Goal: Task Accomplishment & Management: Complete application form

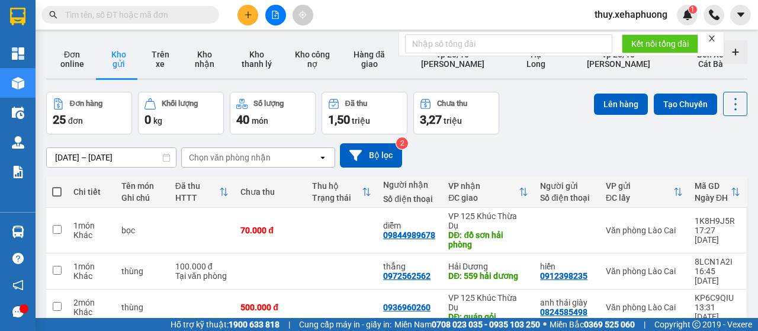
scroll to position [59, 0]
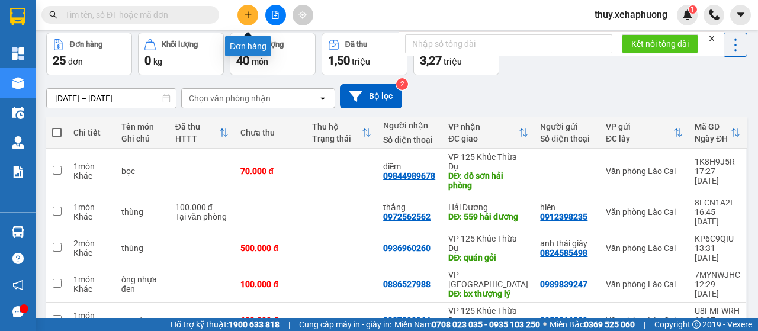
click at [244, 14] on icon "plus" at bounding box center [248, 15] width 8 height 8
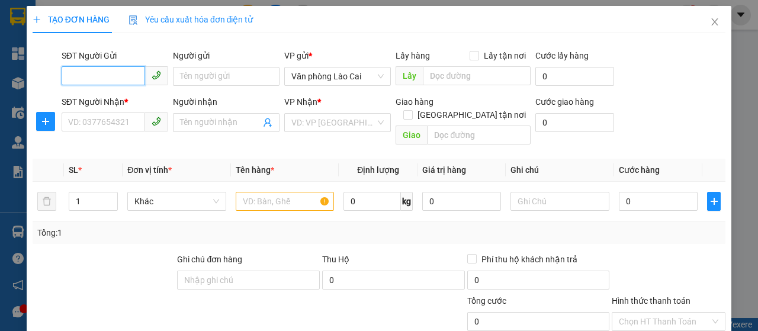
click at [90, 75] on input "SĐT Người Gửi" at bounding box center [103, 75] width 83 height 19
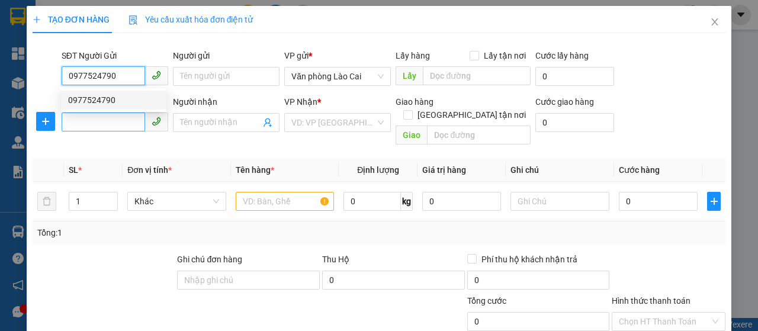
type input "0977524790"
click at [98, 114] on input "SĐT Người Nhận *" at bounding box center [103, 121] width 83 height 19
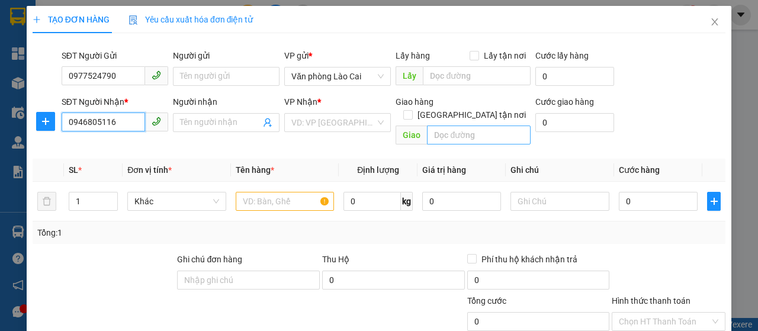
type input "0946805116"
click at [444, 125] on input "text" at bounding box center [478, 134] width 103 height 19
type input "vĩnh niệm"
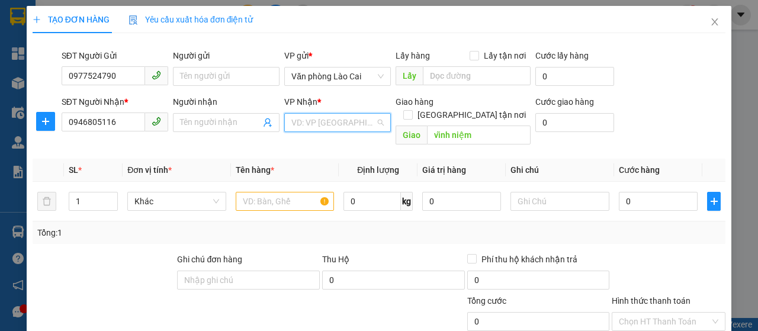
click at [369, 124] on input "search" at bounding box center [333, 123] width 84 height 18
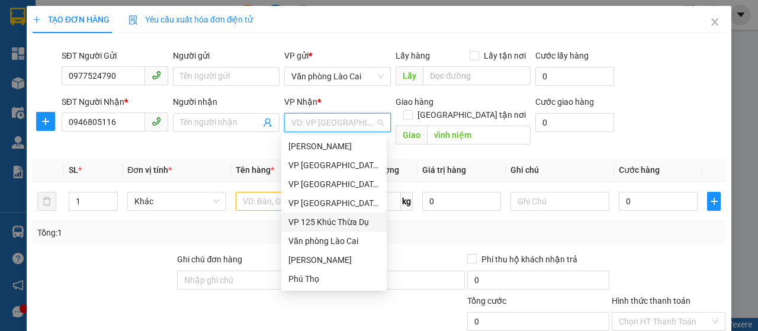
click at [345, 215] on div "VP 125 Khúc Thừa Dụ" at bounding box center [333, 221] width 91 height 13
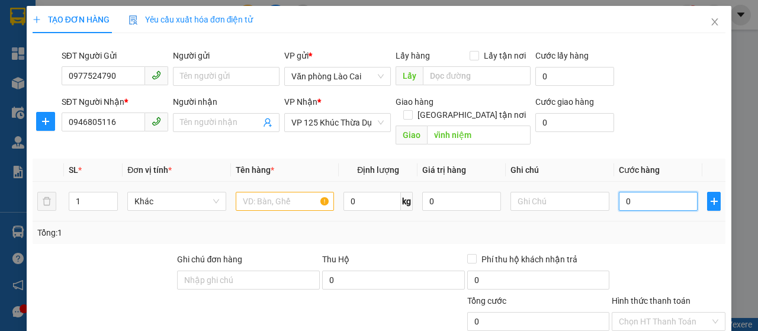
click at [618, 194] on input "0" at bounding box center [657, 201] width 79 height 19
type input "7"
type input "70"
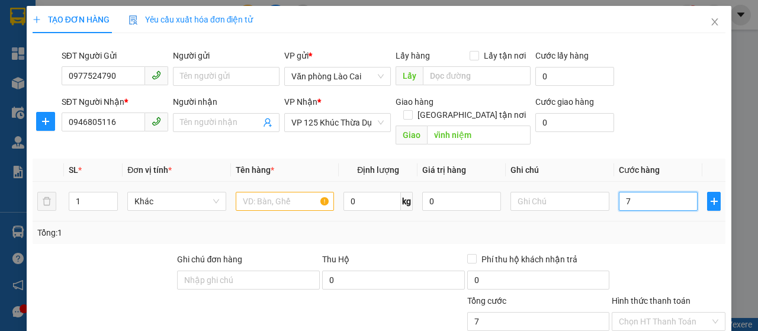
type input "70"
type input "700"
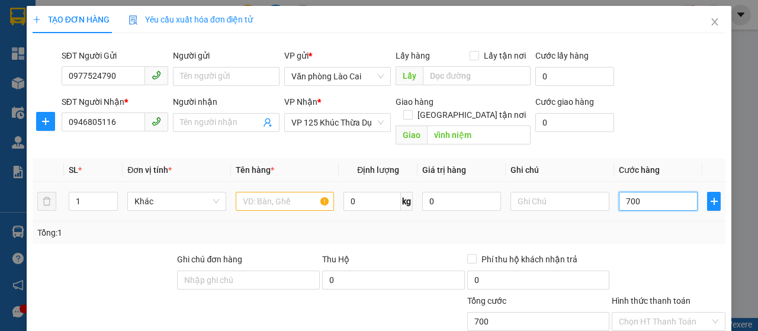
type input "7.000"
type input "70.000"
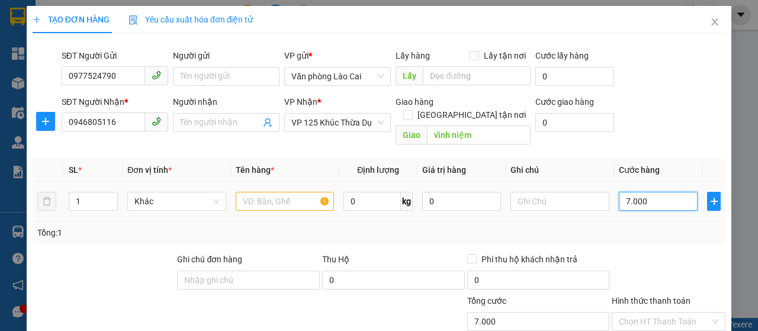
type input "70.000"
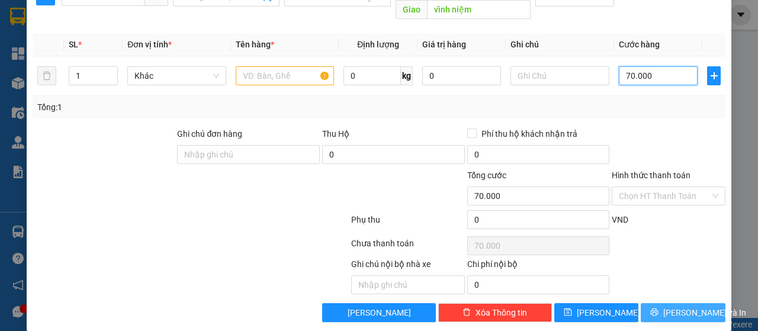
type input "70.000"
click at [684, 305] on button "[PERSON_NAME] và In" at bounding box center [682, 312] width 85 height 19
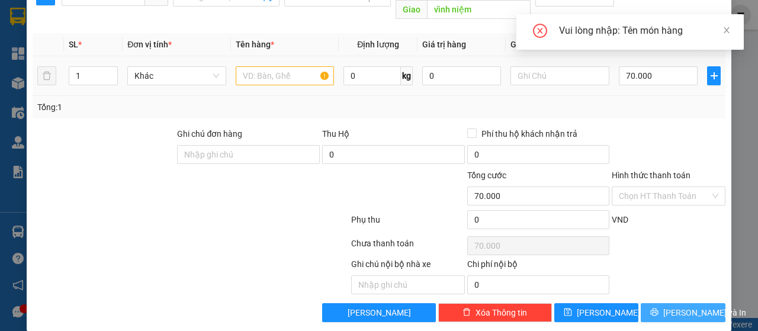
scroll to position [0, 0]
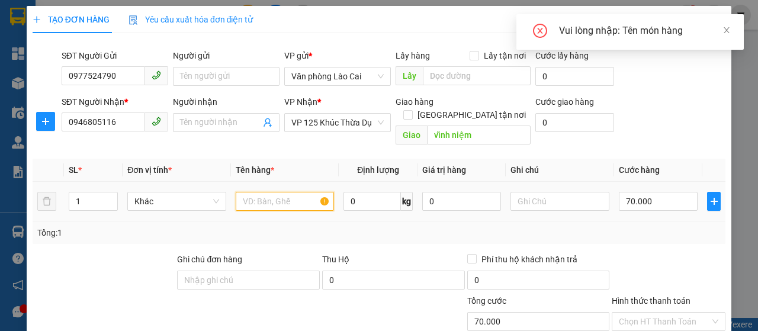
click at [256, 192] on input "text" at bounding box center [285, 201] width 99 height 19
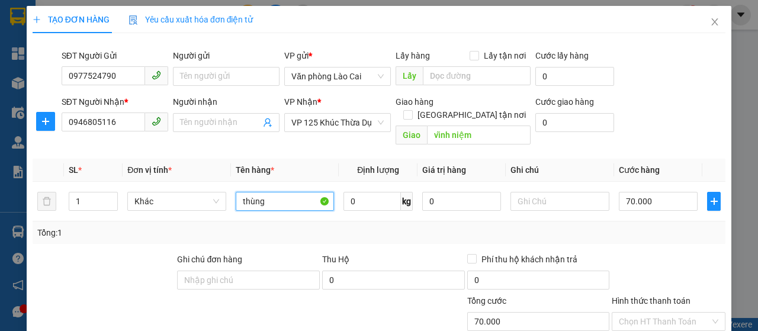
scroll to position [118, 0]
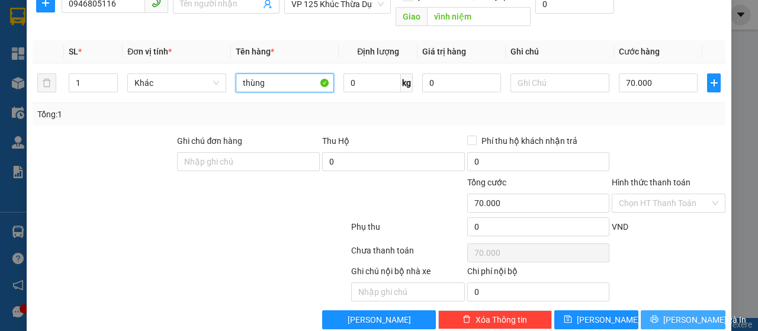
type input "thùng"
click at [656, 315] on icon "printer" at bounding box center [654, 319] width 8 height 8
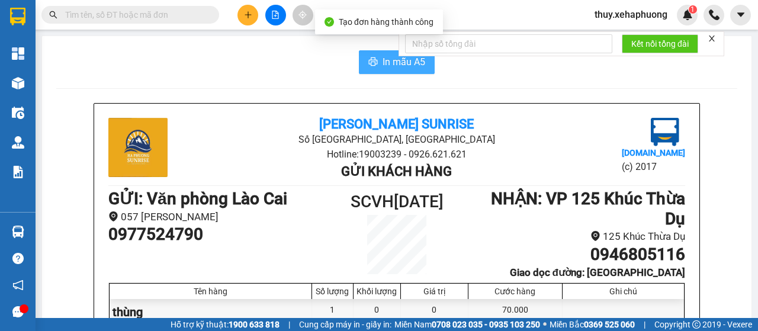
click at [393, 63] on span "In mẫu A5" at bounding box center [403, 61] width 43 height 15
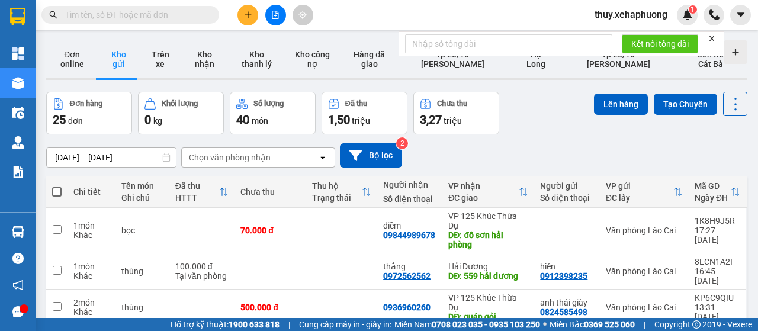
click at [244, 16] on icon "plus" at bounding box center [248, 15] width 8 height 8
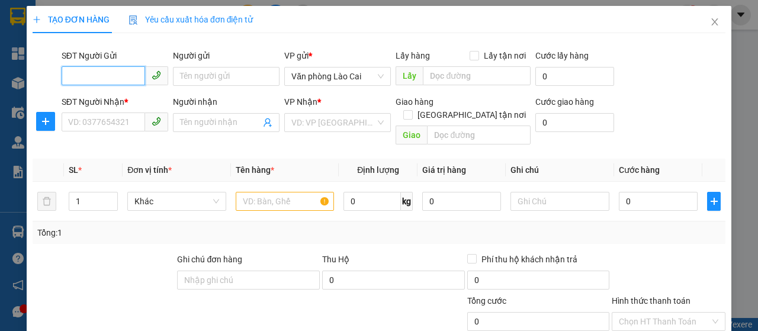
click at [86, 73] on input "SĐT Người Gửi" at bounding box center [103, 75] width 83 height 19
click at [76, 132] on div "SĐT Người Nhận * VD: 0377654321" at bounding box center [115, 115] width 107 height 41
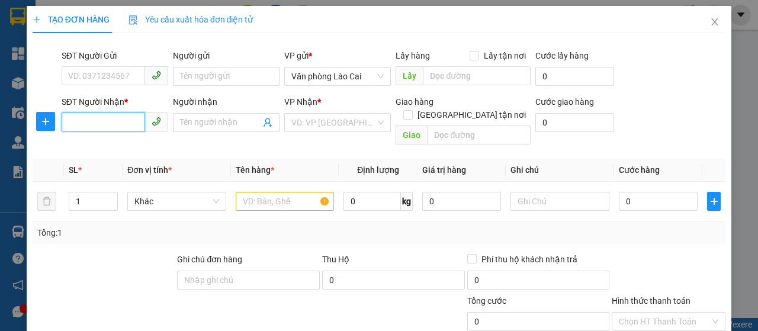
click at [80, 122] on input "SĐT Người Nhận *" at bounding box center [103, 121] width 83 height 19
type input "033862268"
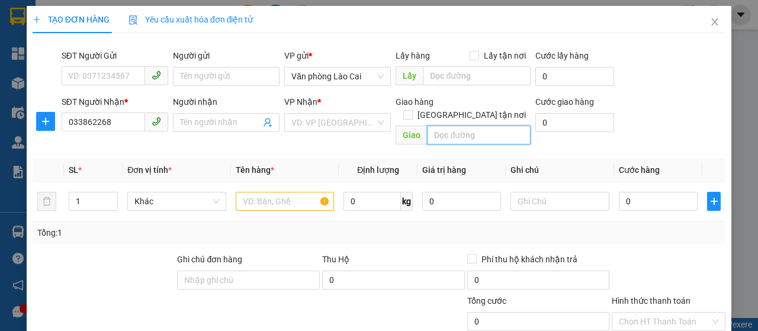
click at [445, 125] on input "text" at bounding box center [478, 134] width 103 height 19
click at [431, 125] on input "text" at bounding box center [478, 134] width 103 height 19
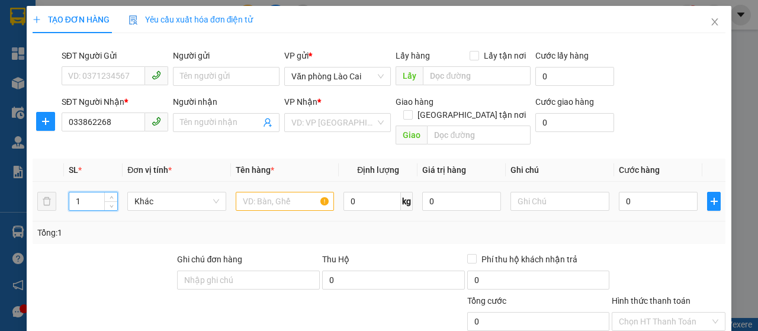
click at [83, 192] on input "1" at bounding box center [93, 201] width 49 height 18
type input "2"
click at [262, 192] on input "text" at bounding box center [285, 201] width 99 height 19
type input "h"
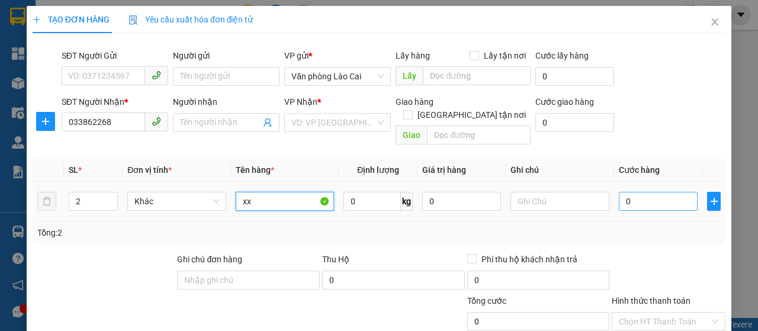
type input "xx"
click at [618, 192] on input "0" at bounding box center [657, 201] width 79 height 19
type input "4"
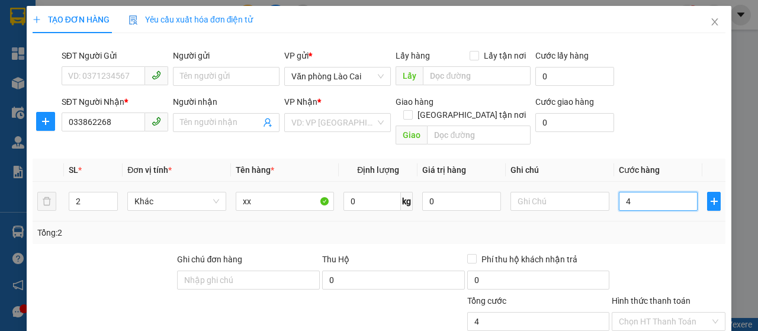
type input "40"
type input "400"
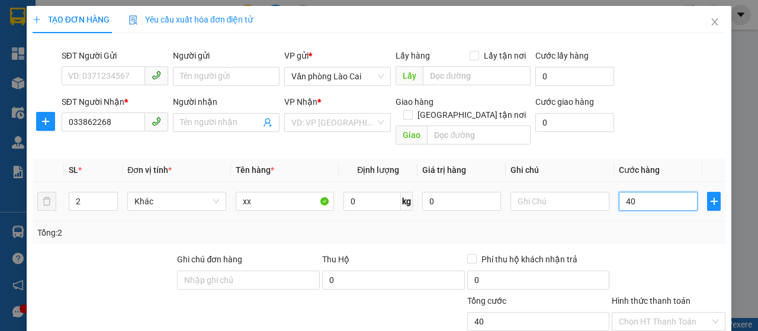
type input "400"
type input "4.000"
type input "40.000"
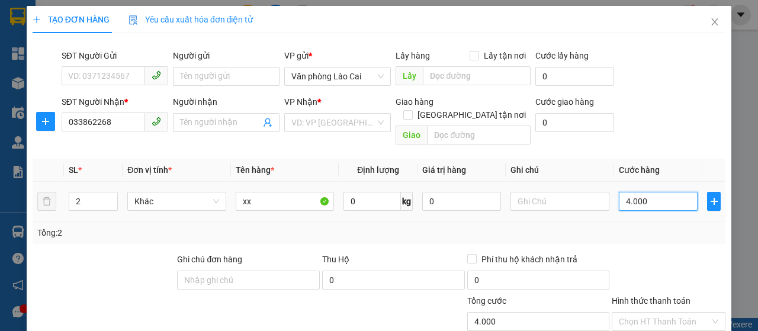
type input "40.000"
type input "400.000"
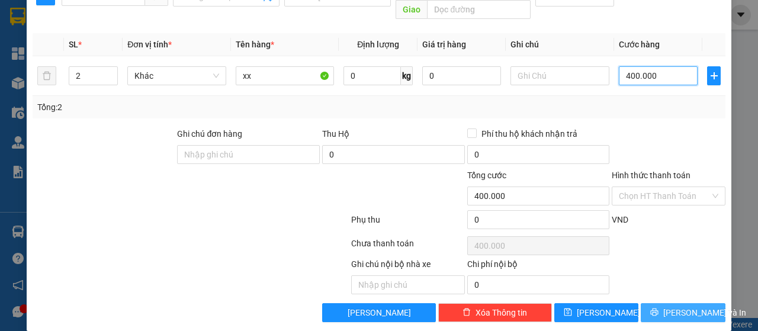
type input "400.000"
click at [680, 306] on span "[PERSON_NAME] và In" at bounding box center [704, 312] width 83 height 13
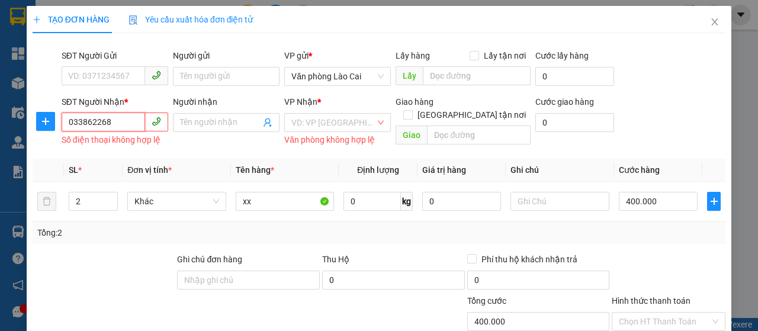
drag, startPoint x: 115, startPoint y: 127, endPoint x: 34, endPoint y: 112, distance: 82.5
click at [34, 112] on div "SĐT Người Nhận * 033862268 033862268 Số điện thoại không hợp lệ Người nhận Tên …" at bounding box center [378, 122] width 695 height 54
type input "033862268"
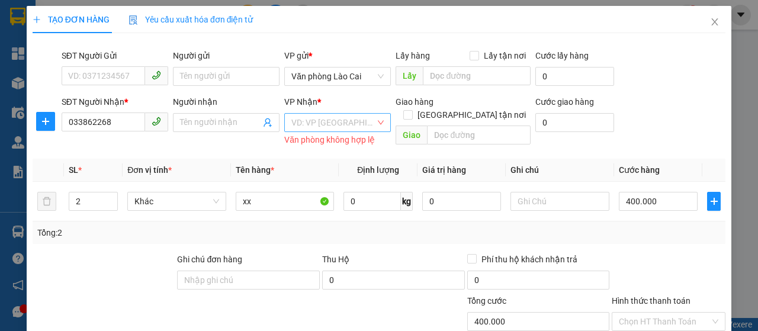
click at [360, 125] on input "search" at bounding box center [333, 123] width 84 height 18
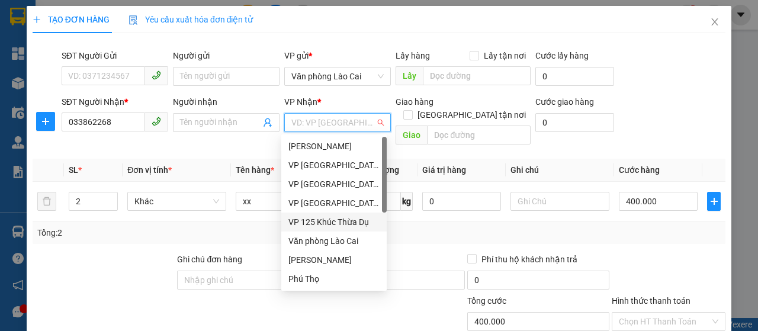
click at [335, 221] on div "VP 125 Khúc Thừa Dụ" at bounding box center [333, 221] width 91 height 13
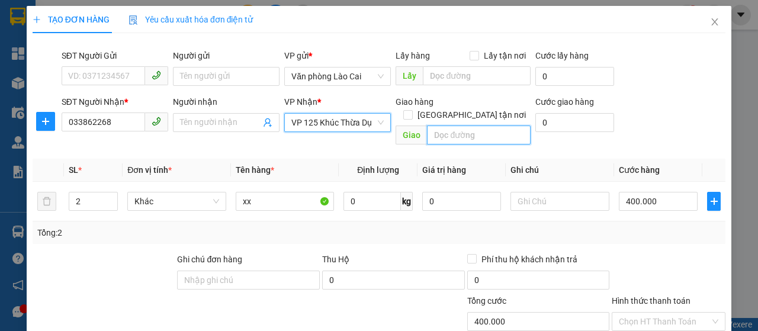
click at [466, 129] on input "text" at bounding box center [478, 134] width 103 height 19
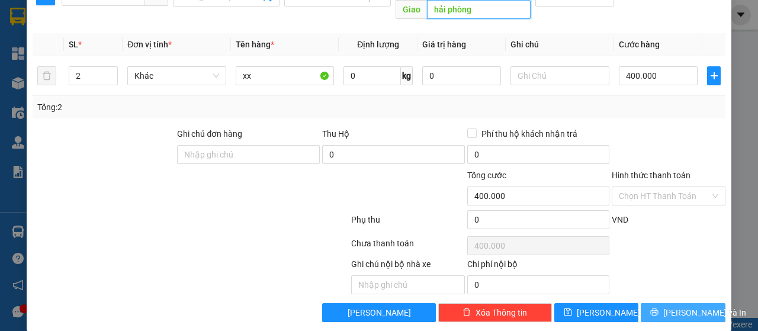
type input "hải phòng"
click at [668, 306] on span "[PERSON_NAME] và In" at bounding box center [704, 312] width 83 height 13
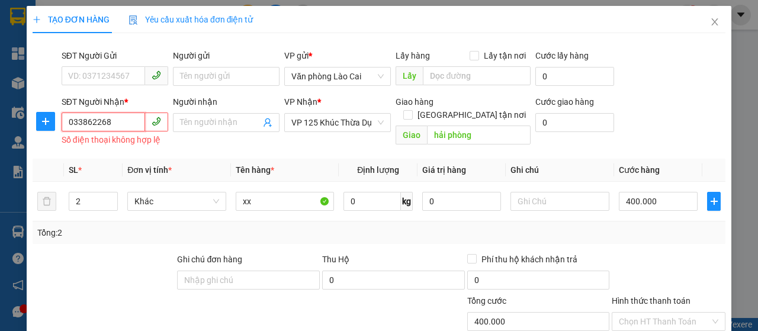
click at [99, 120] on input "033862268" at bounding box center [103, 121] width 83 height 19
type input "0338622368"
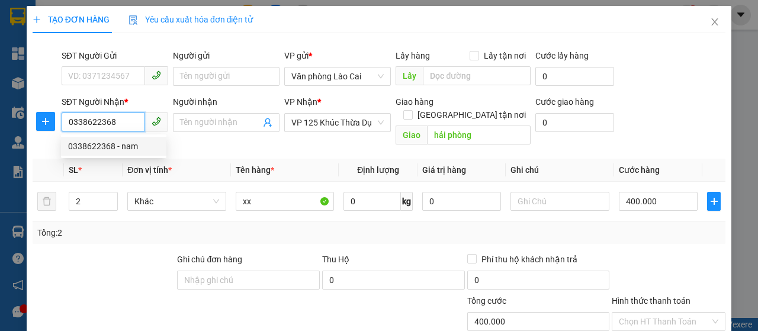
click at [111, 143] on div "0338622368 - nam" at bounding box center [113, 146] width 91 height 13
type input "nam"
type input "vĩnh niệm"
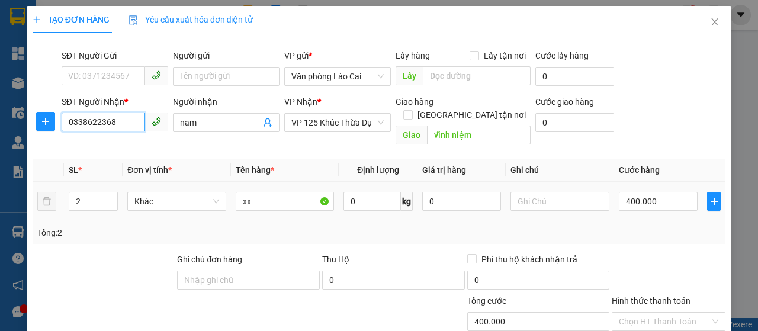
type input "600.000"
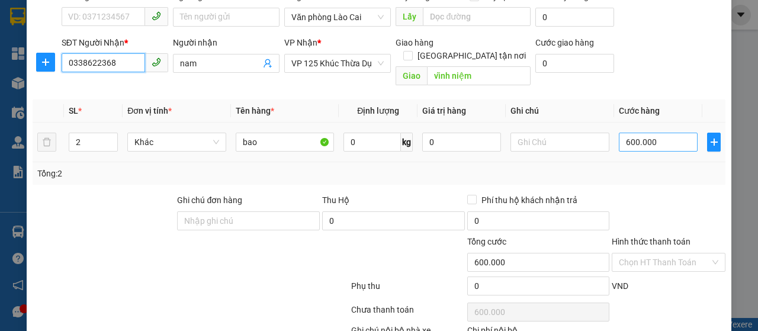
type input "0338622368"
type input "0"
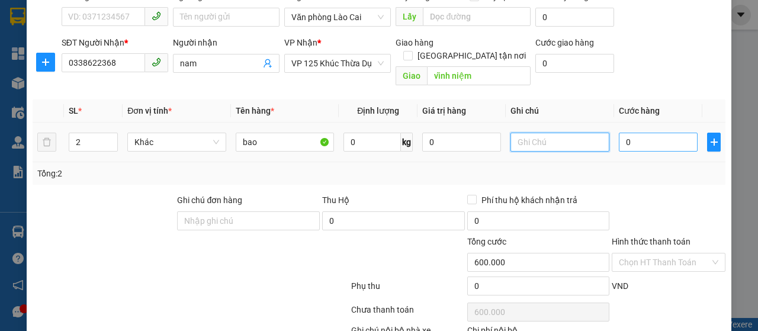
type input "0"
type input "600.000"
click at [618, 133] on input "0" at bounding box center [657, 142] width 79 height 19
type input "4"
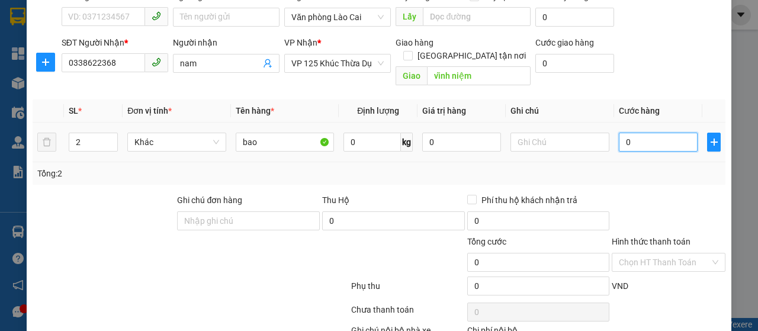
type input "4"
type input "40"
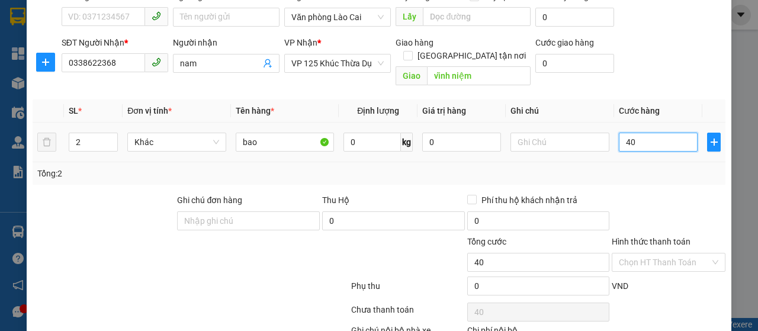
type input "400"
type input "4.000"
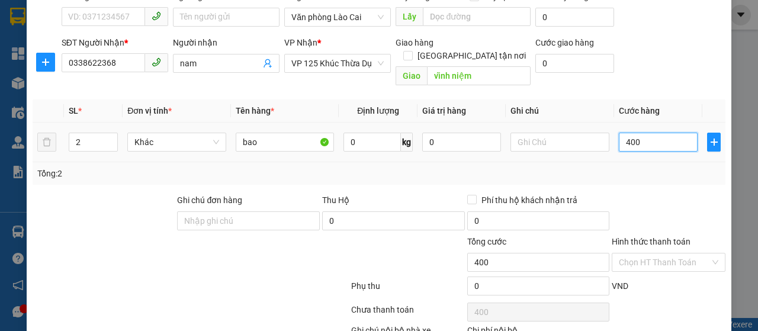
type input "4.000"
type input "40.000"
type input "400.000"
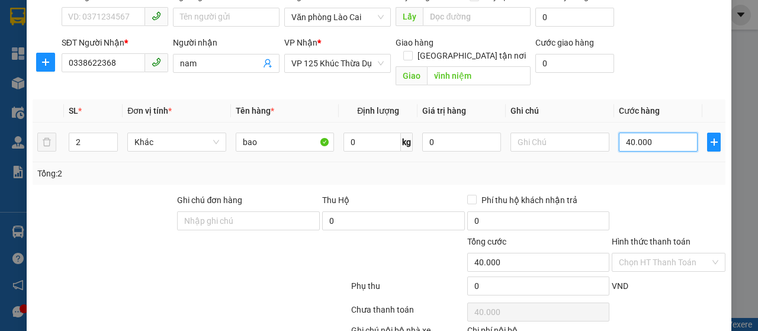
type input "400.000"
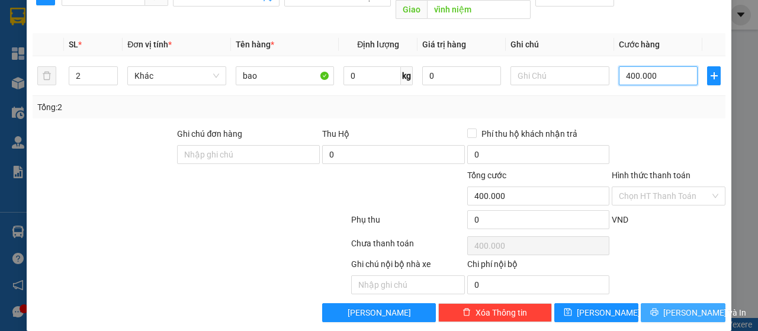
type input "400.000"
click at [684, 305] on button "[PERSON_NAME] và In" at bounding box center [682, 312] width 85 height 19
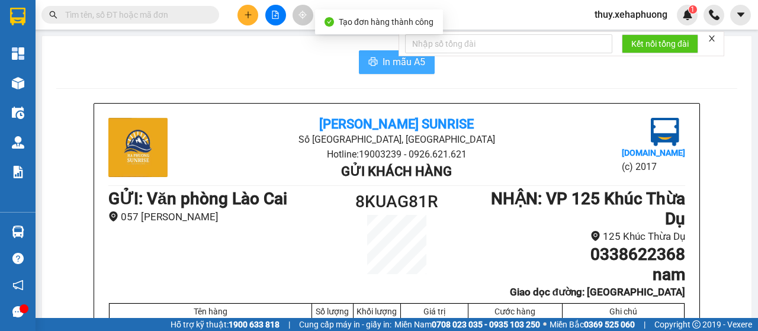
click at [374, 54] on button "In mẫu A5" at bounding box center [397, 62] width 76 height 24
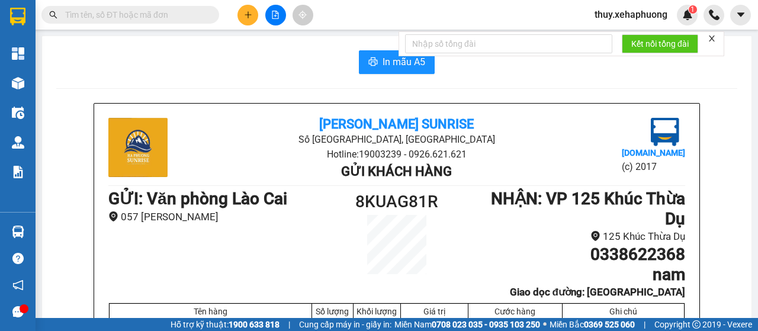
click at [239, 17] on button at bounding box center [247, 15] width 21 height 21
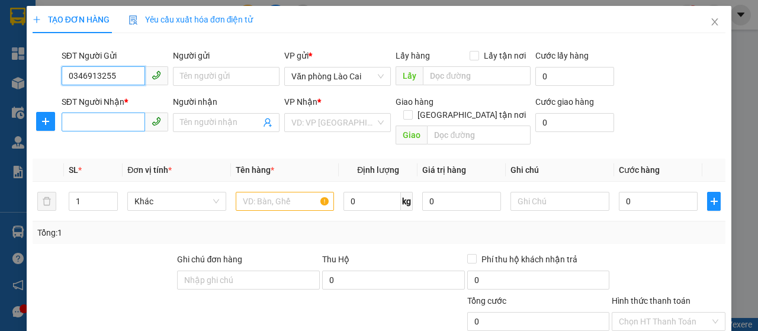
type input "0346913255"
click at [121, 119] on input "SĐT Người Nhận *" at bounding box center [103, 121] width 83 height 19
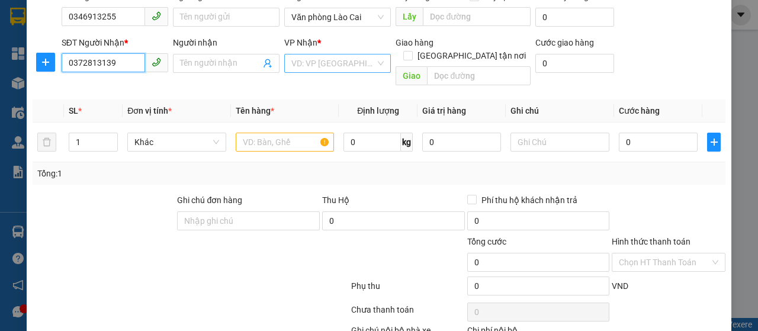
type input "0372813139"
click at [332, 56] on input "search" at bounding box center [333, 63] width 84 height 18
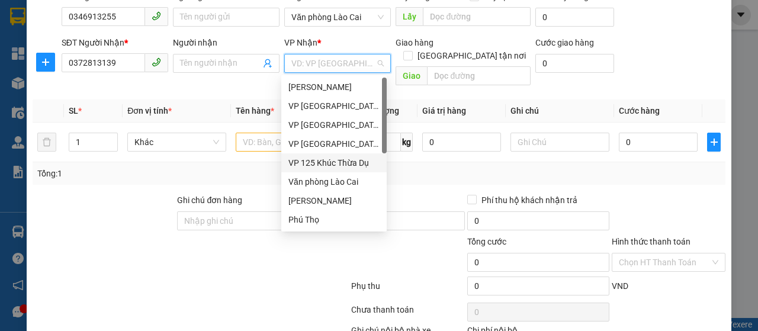
click at [352, 162] on div "VP 125 Khúc Thừa Dụ" at bounding box center [333, 162] width 91 height 13
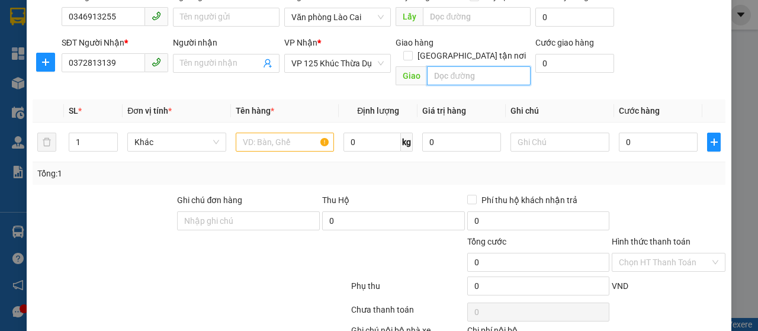
click at [439, 66] on input "text" at bounding box center [478, 75] width 103 height 19
type input "d"
type input "đồng nẻo hp"
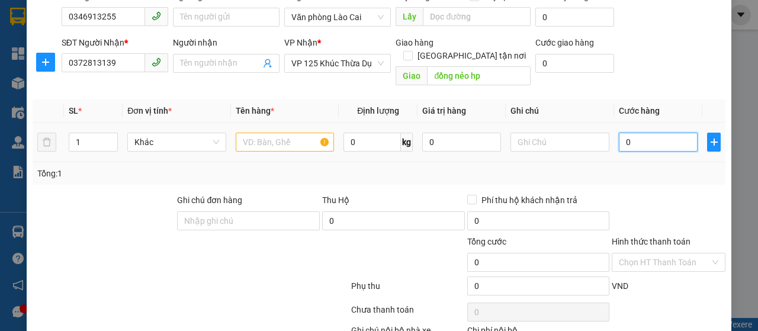
click at [618, 133] on input "0" at bounding box center [657, 142] width 79 height 19
type input "1"
type input "10"
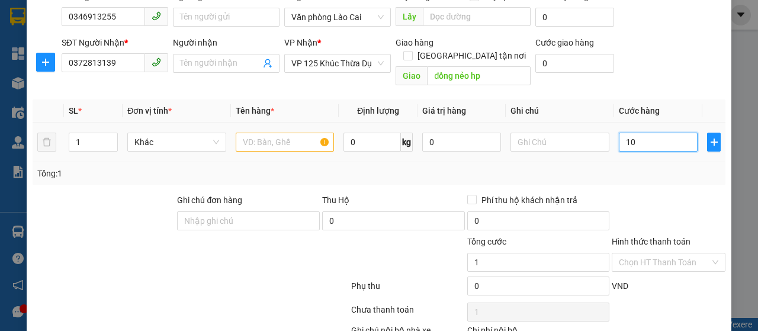
type input "10"
type input "100"
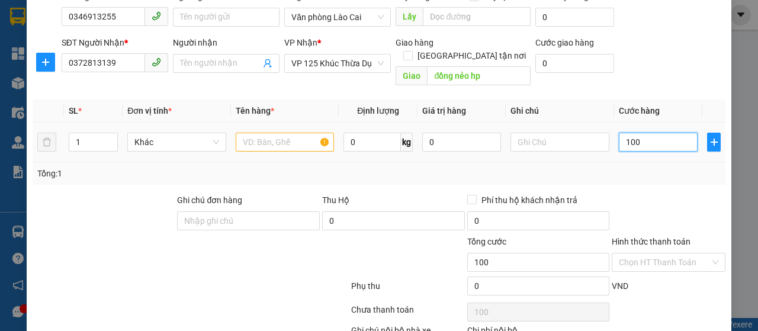
type input "1.000"
type input "10.000"
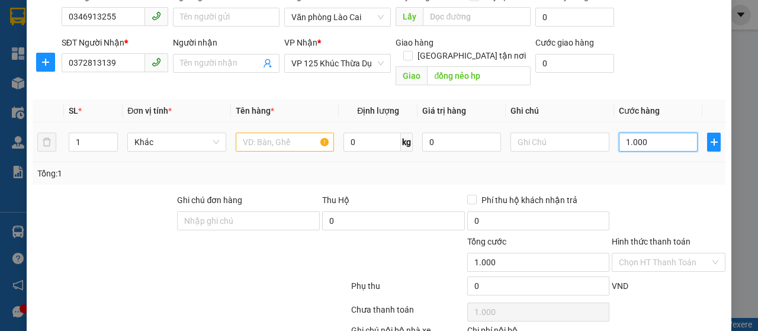
type input "10.000"
type input "100.000"
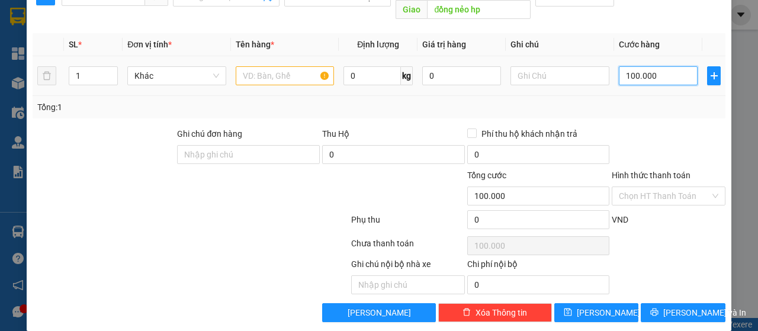
type input "100.000"
click at [255, 66] on input "text" at bounding box center [285, 75] width 99 height 19
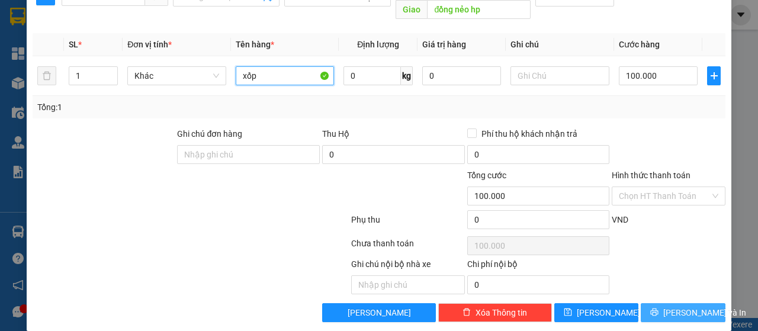
type input "xốp"
click at [699, 303] on button "[PERSON_NAME] và In" at bounding box center [682, 312] width 85 height 19
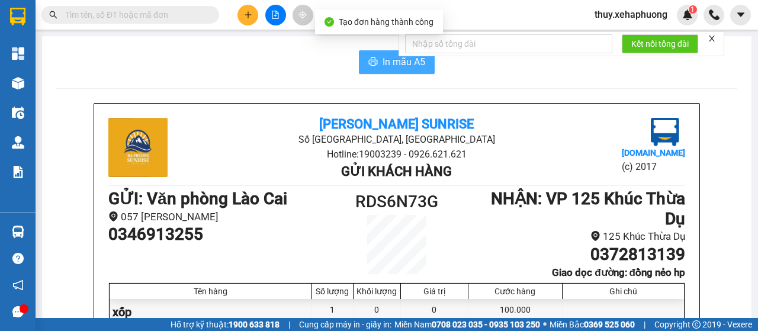
click at [360, 57] on button "In mẫu A5" at bounding box center [397, 62] width 76 height 24
